Goal: Task Accomplishment & Management: Complete application form

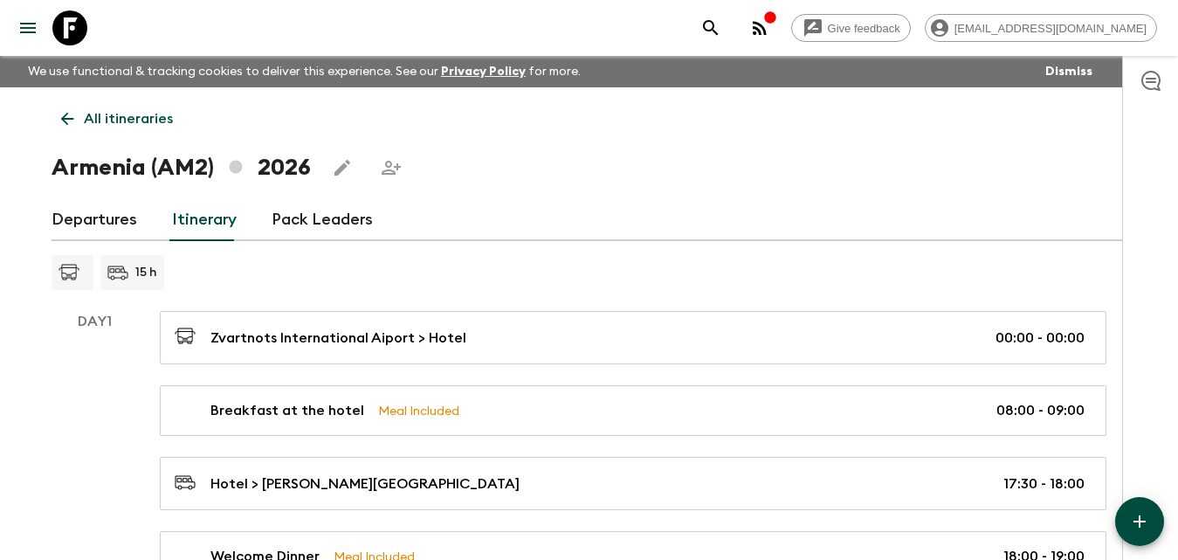
scroll to position [175, 0]
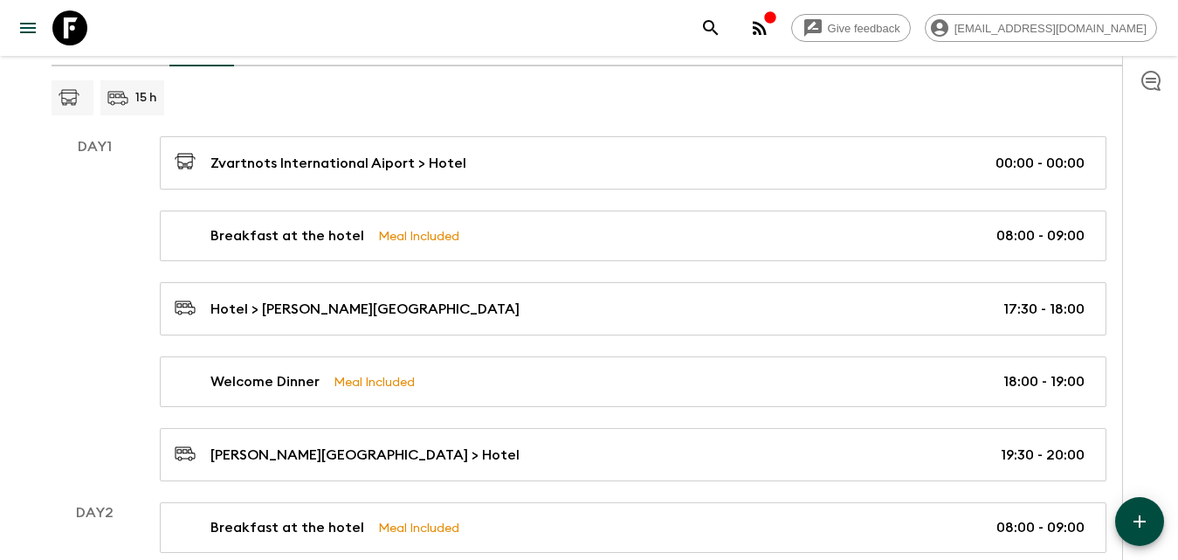
click at [325, 102] on div "15 h" at bounding box center [590, 97] width 1076 height 35
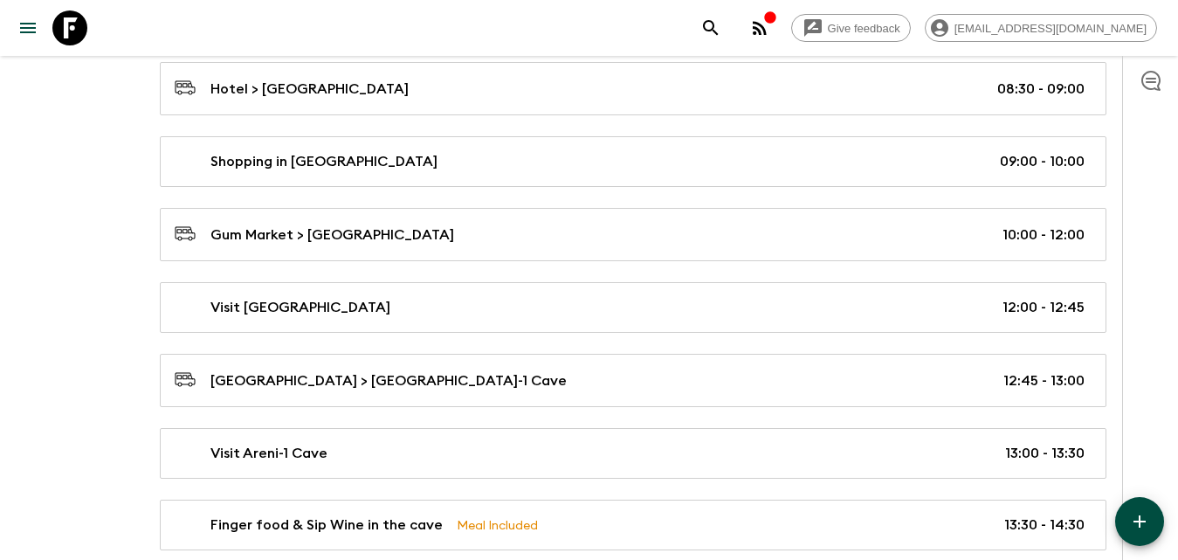
scroll to position [1260, 0]
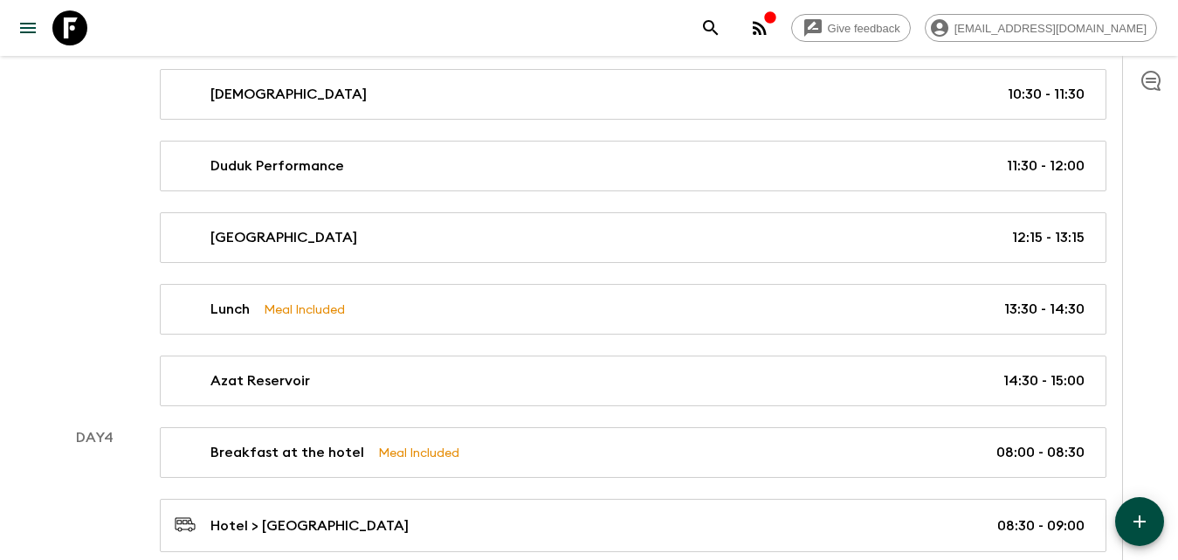
click at [1139, 528] on icon "button" at bounding box center [1139, 521] width 21 height 21
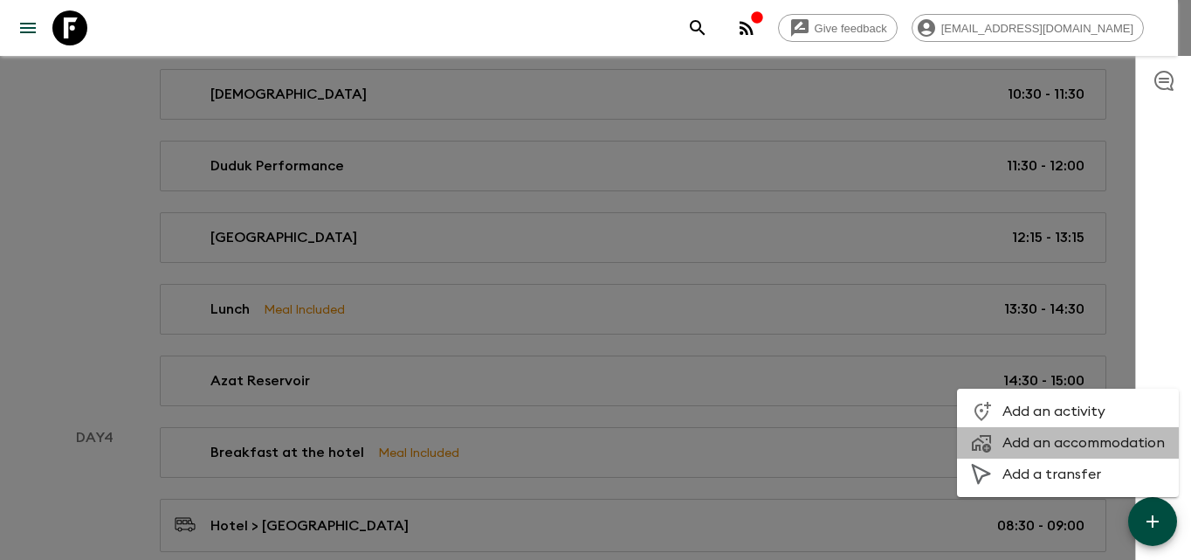
click at [1085, 443] on span "Add an accommodation" at bounding box center [1083, 442] width 162 height 17
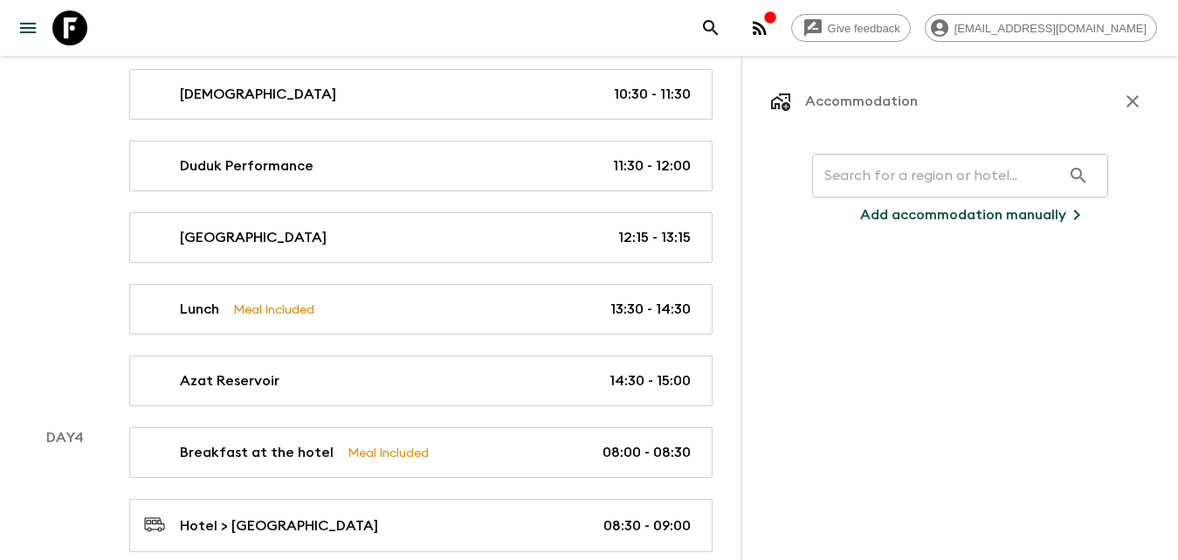
click at [896, 176] on input "text" at bounding box center [936, 175] width 249 height 49
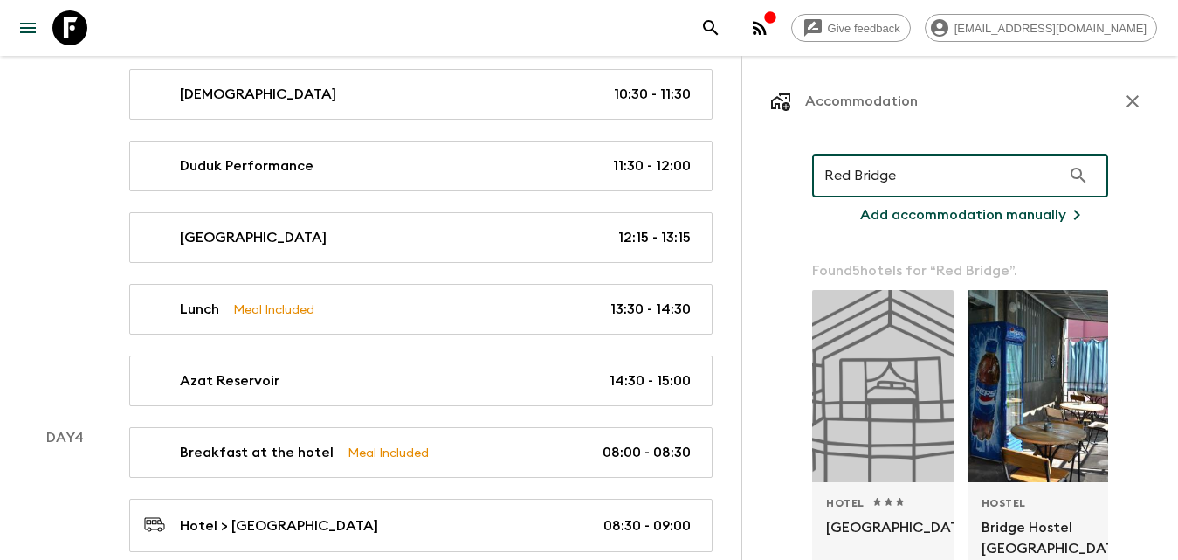
click at [939, 163] on input "Red Bridge" at bounding box center [936, 175] width 249 height 49
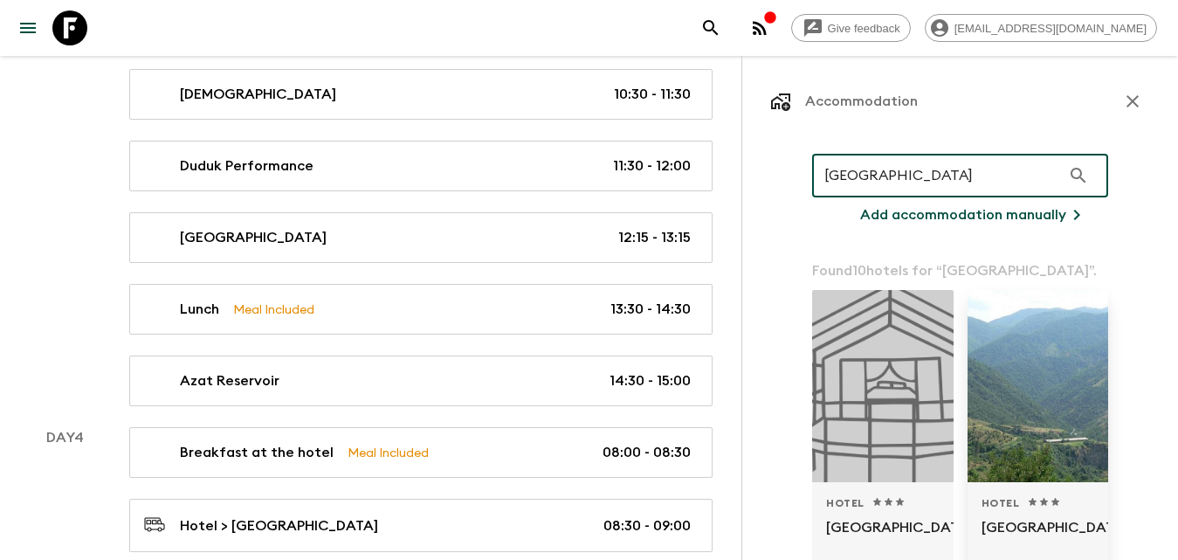
scroll to position [87, 0]
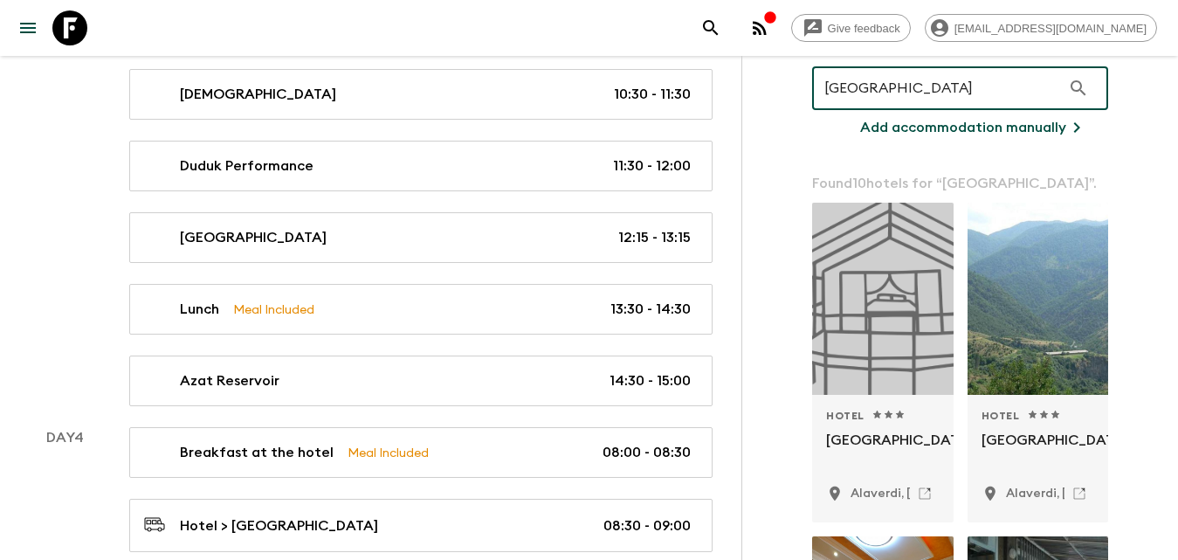
type input "[GEOGRAPHIC_DATA]"
click at [1052, 123] on p "Add accommodation manually" at bounding box center [963, 127] width 206 height 21
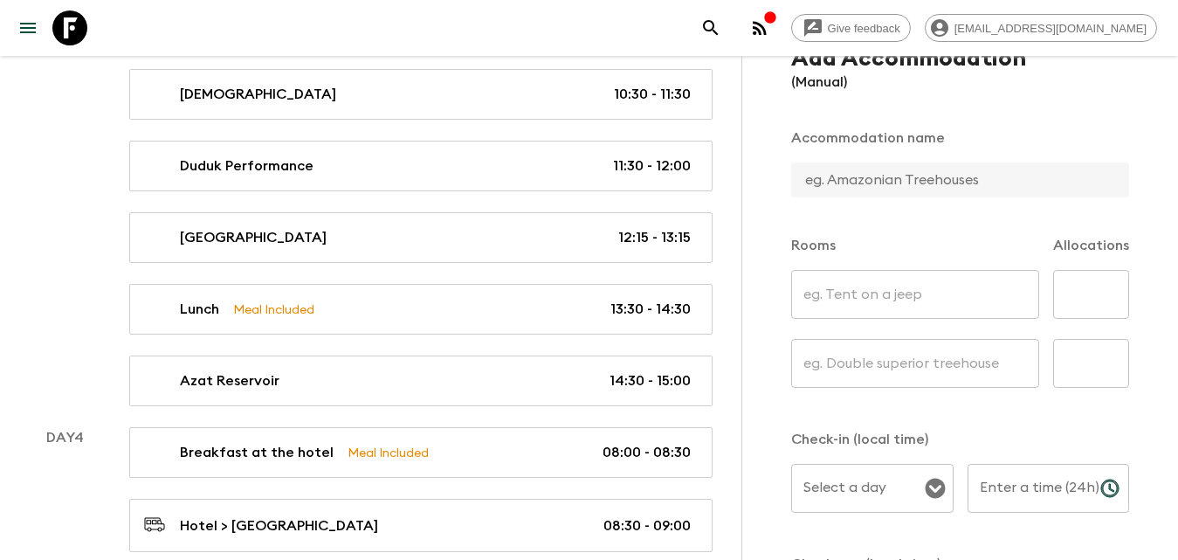
click at [915, 178] on input "text" at bounding box center [953, 179] width 324 height 35
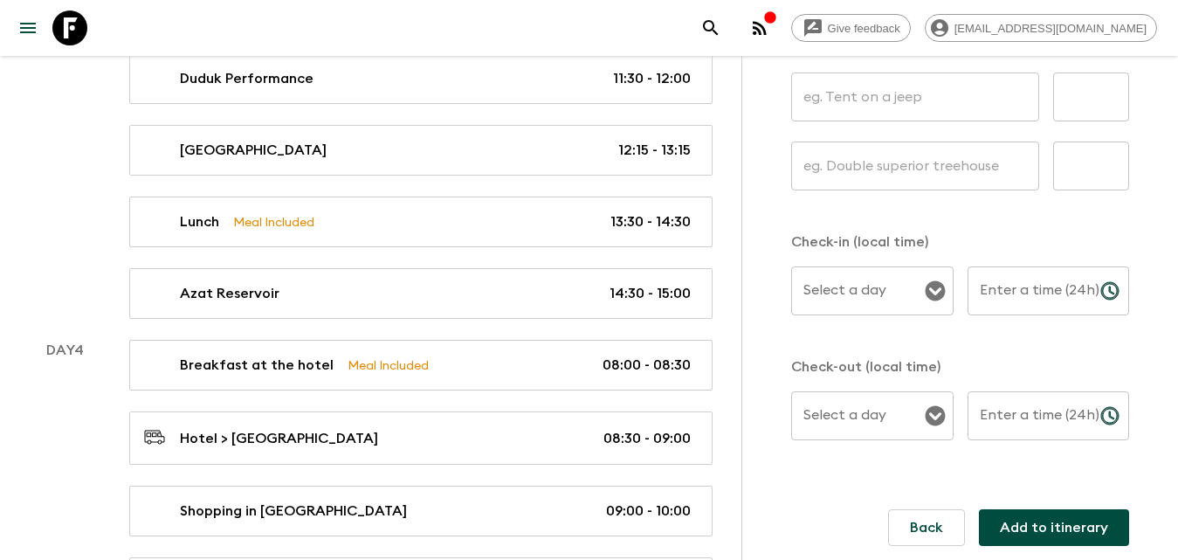
scroll to position [1434, 0]
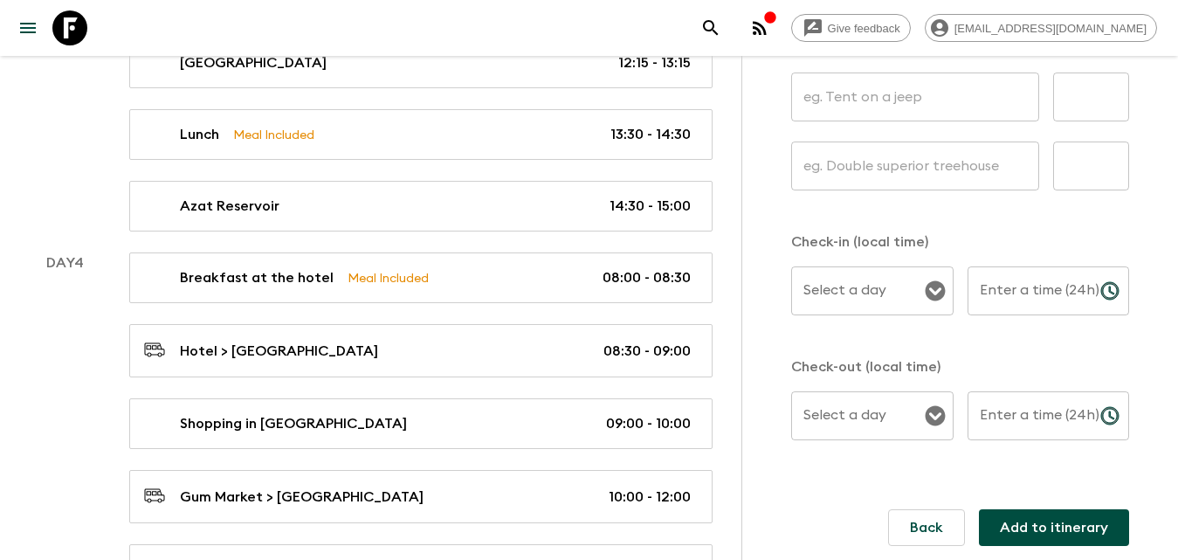
type input "[GEOGRAPHIC_DATA]"
click at [1047, 522] on button "Add to itinerary" at bounding box center [1054, 527] width 150 height 37
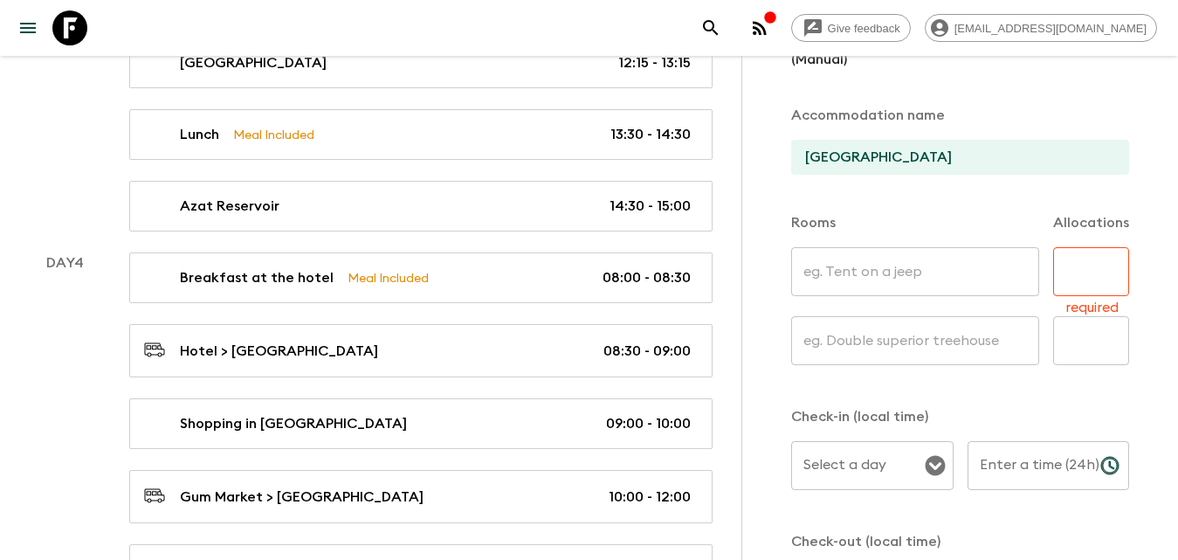
click at [1088, 387] on div "Add Accommodation (Manual) Accommodation name Red Bridge Hotel Rooms Allocation…" at bounding box center [960, 372] width 380 height 698
click at [1083, 282] on input "text" at bounding box center [1091, 271] width 76 height 49
type input "1"
type input "70"
click at [1077, 409] on p "Check-in (local time)" at bounding box center [960, 416] width 338 height 21
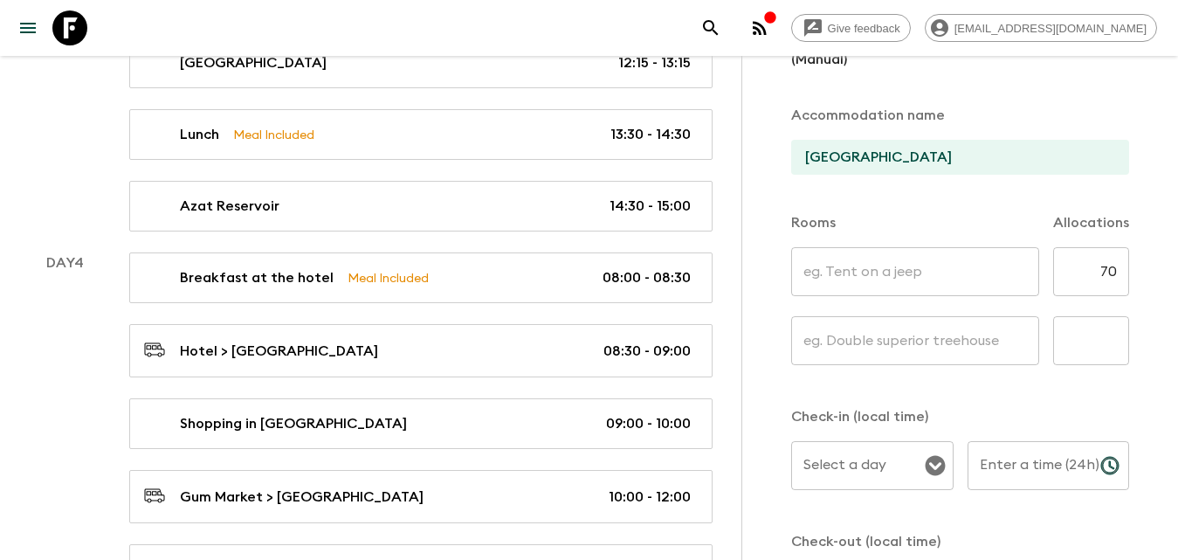
scroll to position [285, 0]
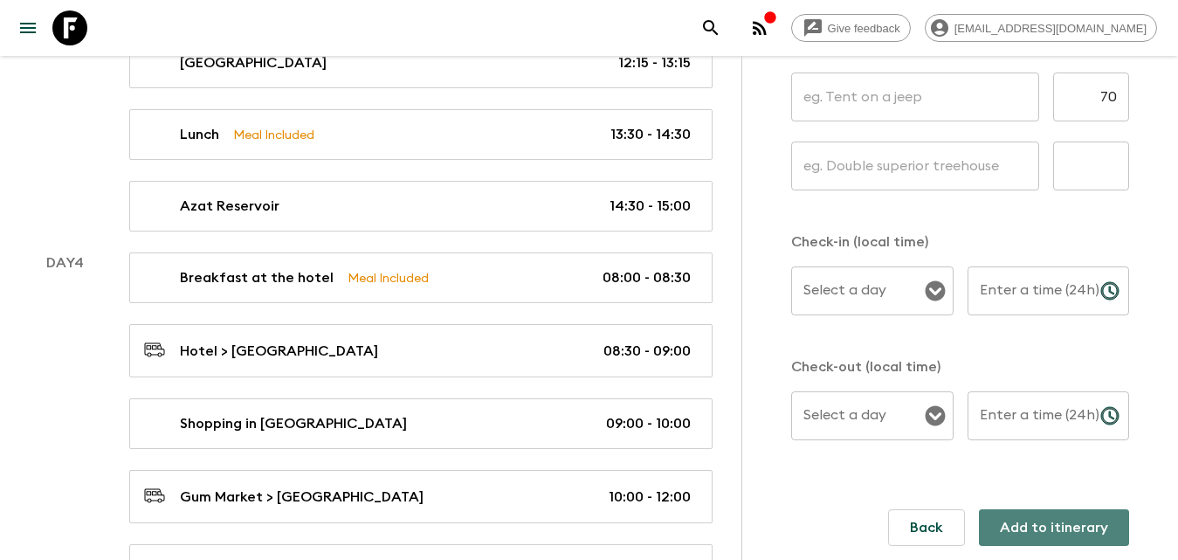
click at [1051, 519] on button "Add to itinerary" at bounding box center [1054, 527] width 150 height 37
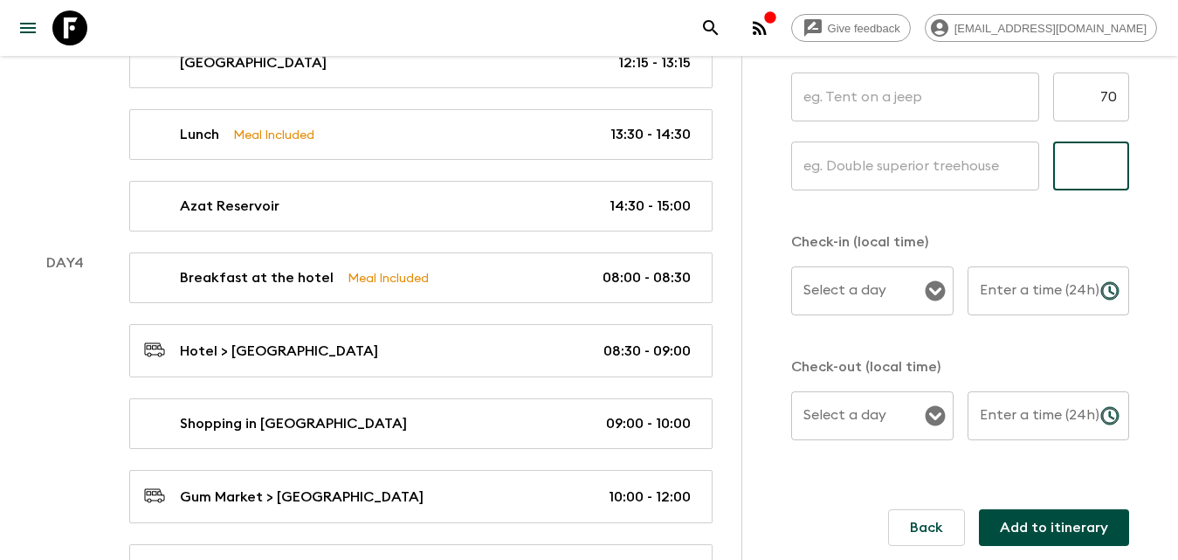
scroll to position [197, 0]
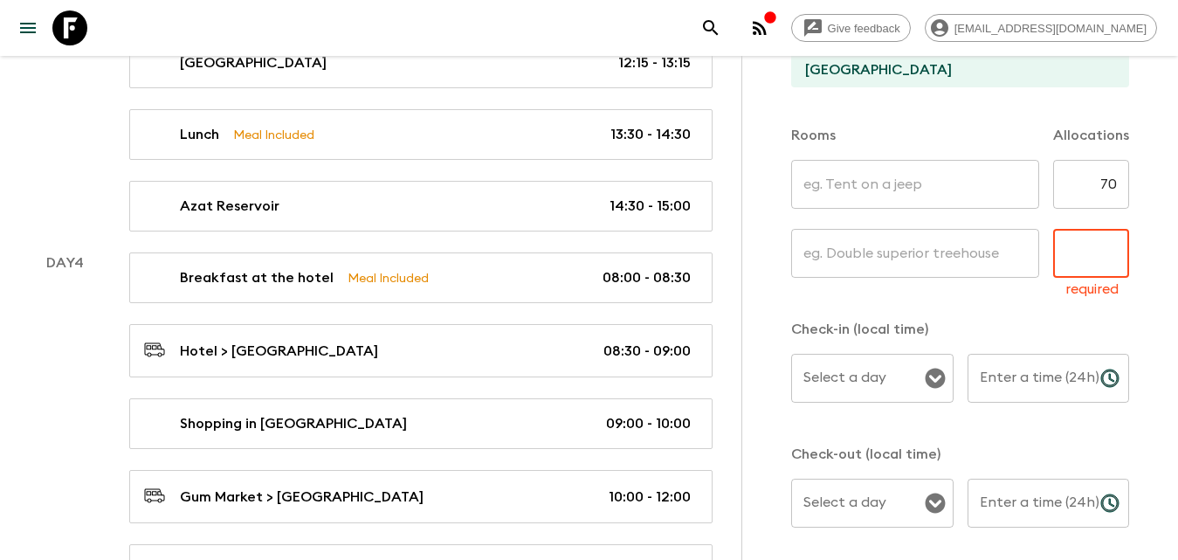
click at [1089, 237] on input "text" at bounding box center [1091, 253] width 76 height 49
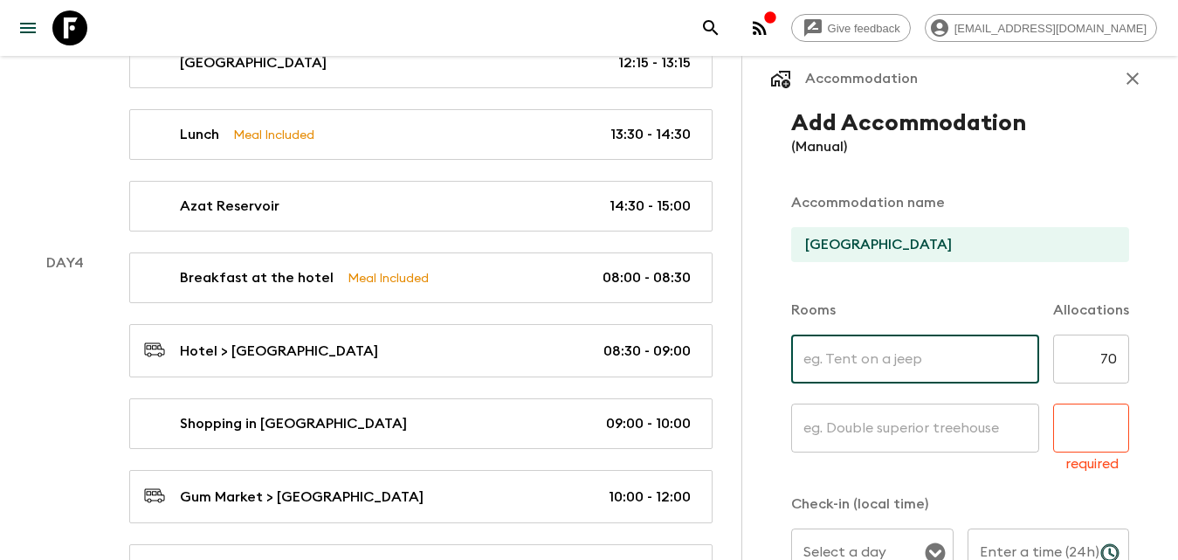
click at [877, 355] on input "text" at bounding box center [915, 358] width 248 height 49
click at [1132, 60] on div "Accommodation Add Accommodation (Manual) Accommodation name Red Bridge Hotel Ro…" at bounding box center [959, 336] width 436 height 560
click at [1126, 68] on icon "button" at bounding box center [1132, 78] width 21 height 21
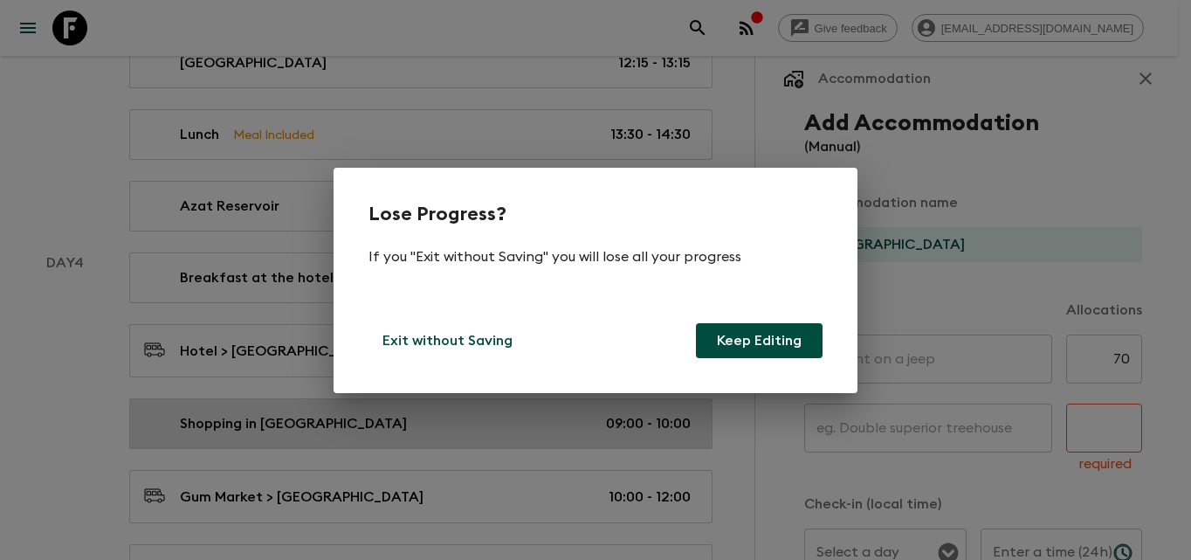
click at [433, 340] on p "Exit without Saving" at bounding box center [447, 340] width 130 height 21
